Goal: Information Seeking & Learning: Check status

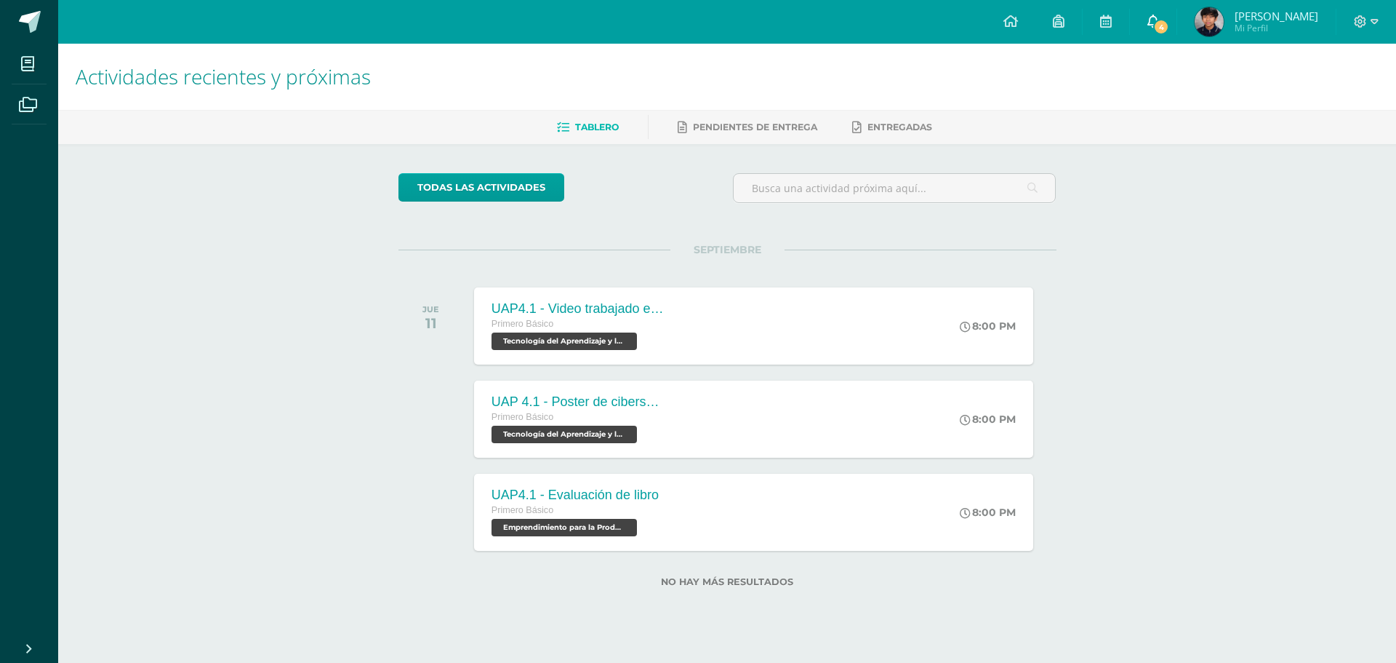
click at [1169, 28] on span "4" at bounding box center [1161, 27] width 16 height 16
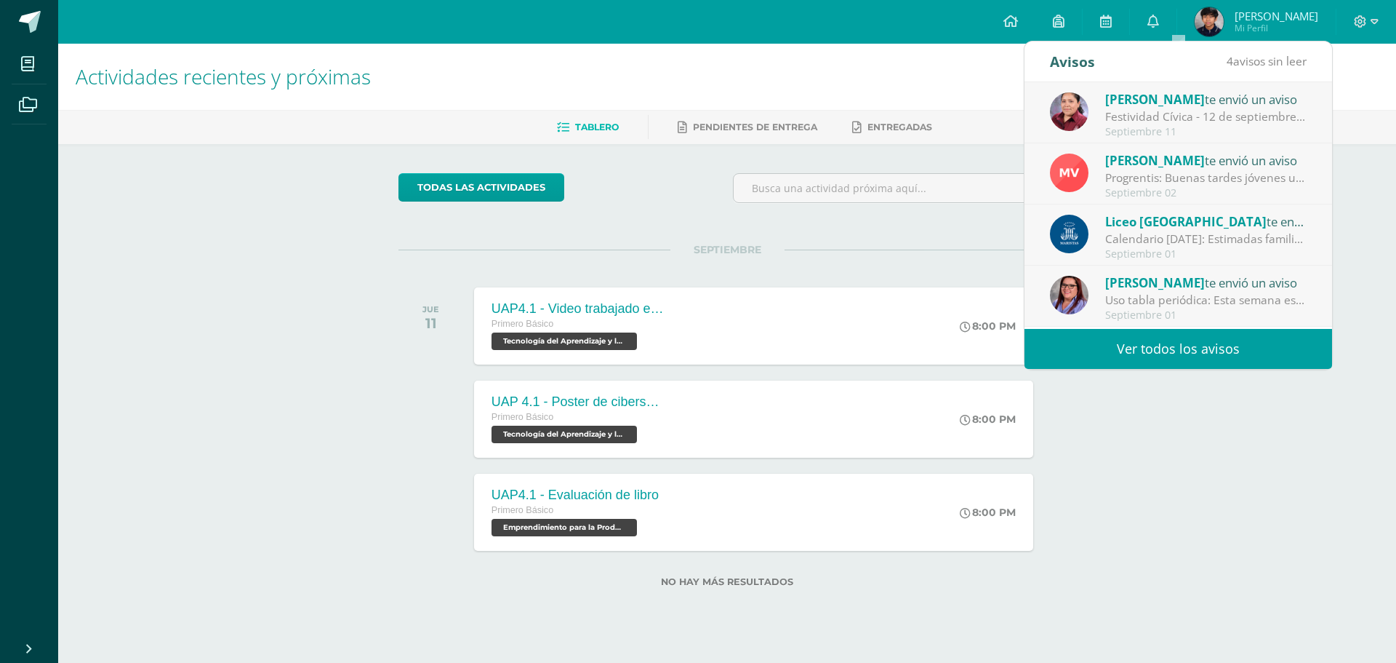
click at [1263, 344] on link "Ver todos los avisos" at bounding box center [1179, 349] width 308 height 40
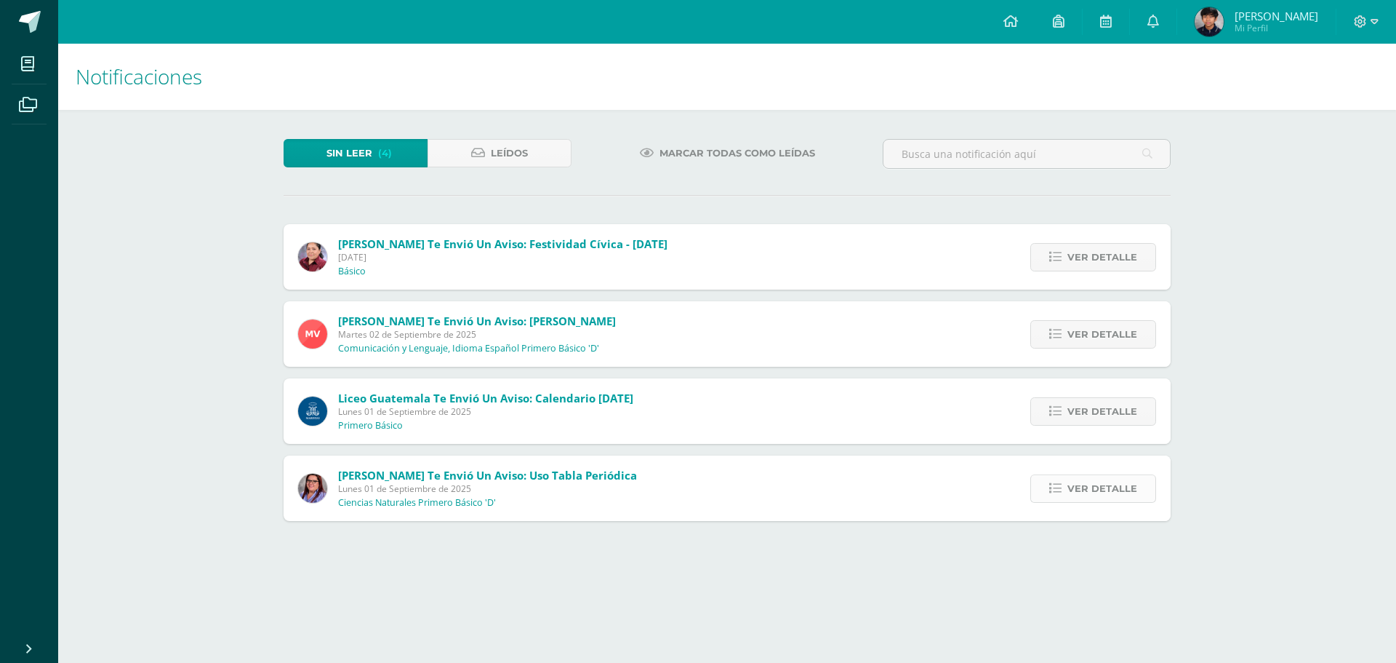
click at [1095, 491] on span "Ver detalle" at bounding box center [1103, 488] width 70 height 27
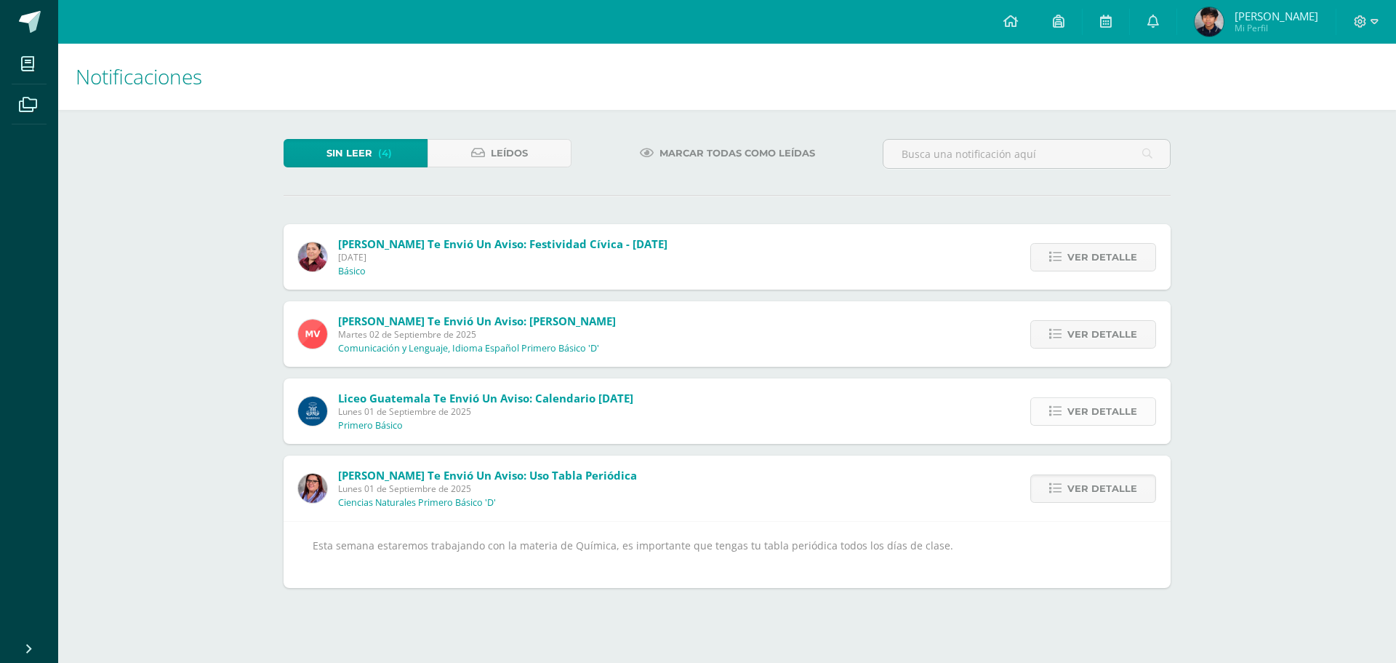
click at [1132, 409] on span "Ver detalle" at bounding box center [1103, 411] width 70 height 27
